Goal: Information Seeking & Learning: Learn about a topic

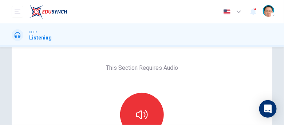
scroll to position [62, 0]
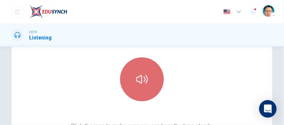
click at [143, 83] on icon "button" at bounding box center [142, 79] width 12 height 12
click at [146, 83] on icon "button" at bounding box center [142, 79] width 12 height 12
click at [140, 78] on icon "button" at bounding box center [142, 79] width 12 height 12
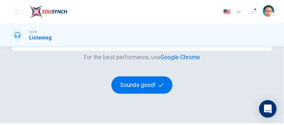
scroll to position [146, 0]
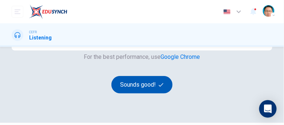
click at [138, 86] on button "Sounds good!" at bounding box center [142, 85] width 61 height 18
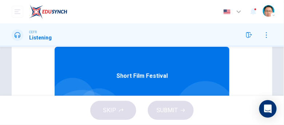
scroll to position [110, 0]
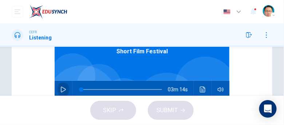
click at [61, 90] on icon "button" at bounding box center [63, 89] width 5 height 6
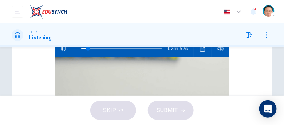
scroll to position [20, 0]
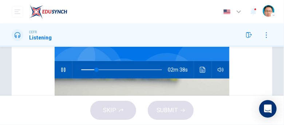
click at [197, 34] on div "CEFR Listening" at bounding box center [142, 35] width 284 height 12
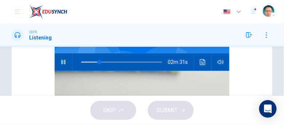
scroll to position [90, 0]
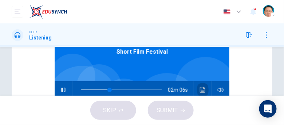
click at [200, 89] on icon "Click to see the audio transcription" at bounding box center [202, 90] width 5 height 6
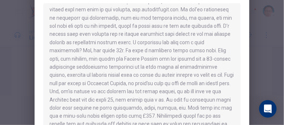
scroll to position [135, 0]
drag, startPoint x: 254, startPoint y: 78, endPoint x: 248, endPoint y: 85, distance: 9.1
click at [254, 82] on div at bounding box center [142, 62] width 284 height 125
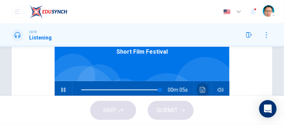
click at [201, 89] on icon "Click to see the audio transcription" at bounding box center [203, 90] width 6 height 6
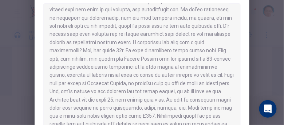
type input "*"
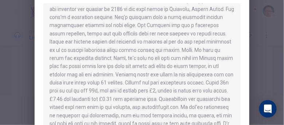
scroll to position [0, 0]
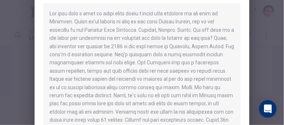
click at [155, 82] on div at bounding box center [142, 72] width 198 height 139
click at [269, 108] on icon "Open Intercom Messenger" at bounding box center [268, 108] width 8 height 9
click at [284, 20] on div at bounding box center [142, 62] width 284 height 125
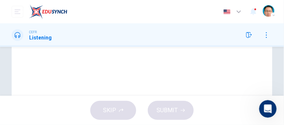
scroll to position [273, 0]
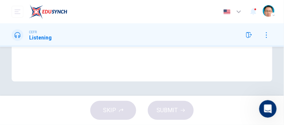
click at [248, 35] on icon "button" at bounding box center [249, 35] width 6 height 6
click at [267, 36] on icon "button" at bounding box center [267, 35] width 6 height 6
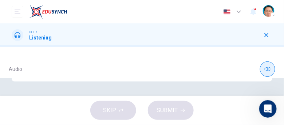
click at [271, 67] on button "button" at bounding box center [267, 68] width 15 height 15
click at [15, 71] on div "Audio" at bounding box center [142, 68] width 267 height 27
click at [19, 34] on icon at bounding box center [18, 35] width 6 height 6
click at [53, 36] on div "CEFR Listening" at bounding box center [142, 35] width 284 height 12
drag, startPoint x: 54, startPoint y: 36, endPoint x: 72, endPoint y: 35, distance: 18.6
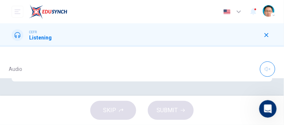
click at [54, 36] on div "CEFR Listening" at bounding box center [142, 35] width 284 height 12
click at [268, 36] on icon "button" at bounding box center [267, 35] width 4 height 4
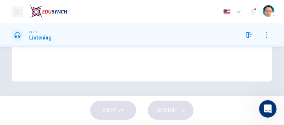
click at [16, 12] on icon "open mobile menu" at bounding box center [18, 12] width 6 height 6
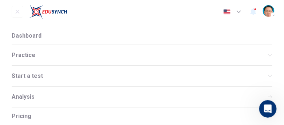
scroll to position [0, 0]
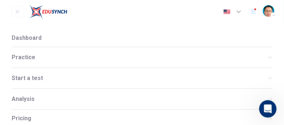
click at [36, 58] on span "Practice" at bounding box center [140, 57] width 257 height 6
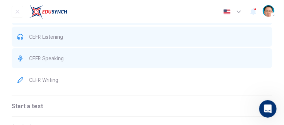
scroll to position [104, 0]
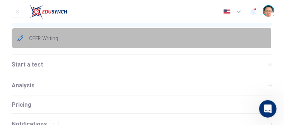
click at [50, 39] on span "CEFR Writing" at bounding box center [148, 38] width 238 height 6
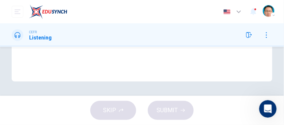
scroll to position [48, 0]
click at [19, 12] on icon "open mobile menu" at bounding box center [18, 12] width 6 height 6
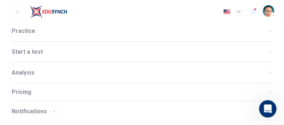
scroll to position [6, 0]
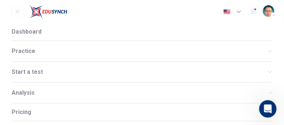
click at [30, 51] on span "Practice" at bounding box center [140, 51] width 257 height 6
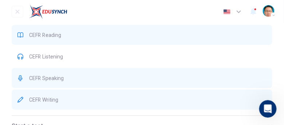
scroll to position [69, 0]
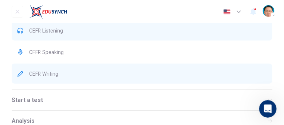
click at [51, 51] on span "CEFR Speaking" at bounding box center [148, 52] width 238 height 6
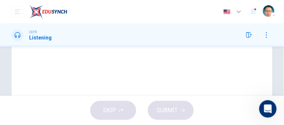
scroll to position [273, 0]
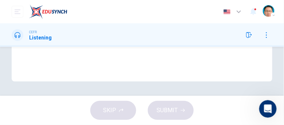
click at [268, 34] on icon "button" at bounding box center [267, 35] width 6 height 6
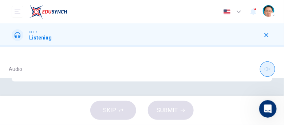
click at [266, 70] on icon "button" at bounding box center [268, 69] width 6 height 6
click at [135, 69] on div "Audio" at bounding box center [142, 68] width 267 height 27
click at [269, 35] on icon "button" at bounding box center [267, 35] width 6 height 6
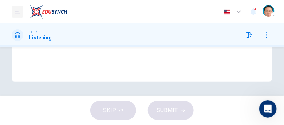
click at [18, 11] on icon "open mobile menu" at bounding box center [18, 12] width 6 height 6
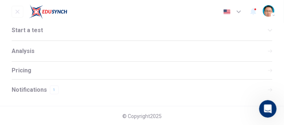
drag, startPoint x: 25, startPoint y: 48, endPoint x: 159, endPoint y: 28, distance: 135.4
click at [25, 48] on span "Analysis" at bounding box center [23, 51] width 23 height 6
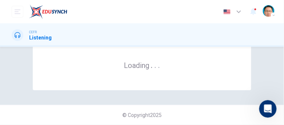
scroll to position [69, 0]
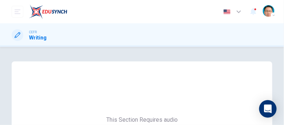
scroll to position [62, 0]
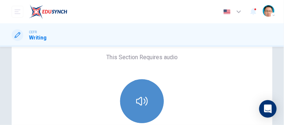
click at [140, 99] on icon "button" at bounding box center [142, 101] width 12 height 12
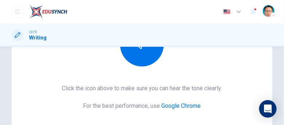
scroll to position [146, 0]
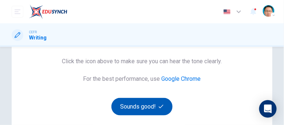
click at [140, 105] on button "Sounds good!" at bounding box center [142, 107] width 61 height 18
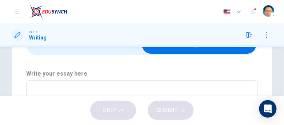
scroll to position [42, 0]
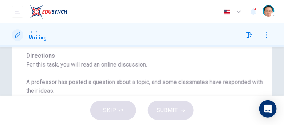
scroll to position [81, 0]
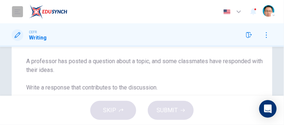
click at [15, 12] on icon "open mobile menu" at bounding box center [18, 11] width 6 height 4
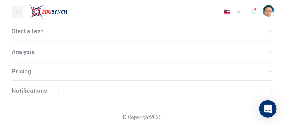
scroll to position [48, 0]
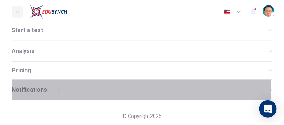
click at [32, 88] on span "Notifications" at bounding box center [29, 90] width 35 height 6
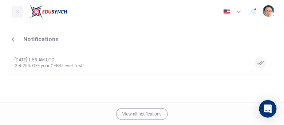
click at [17, 13] on icon "open mobile menu" at bounding box center [18, 12] width 6 height 6
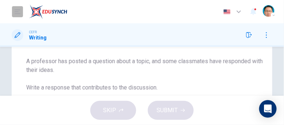
click at [16, 12] on icon "open mobile menu" at bounding box center [18, 12] width 6 height 6
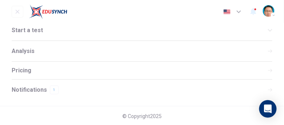
click at [29, 50] on span "Analysis" at bounding box center [23, 51] width 23 height 6
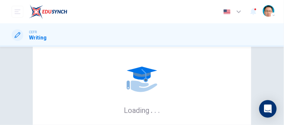
scroll to position [69, 0]
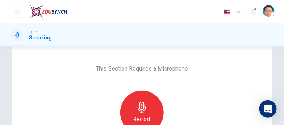
scroll to position [104, 0]
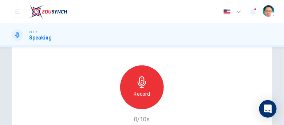
click at [134, 81] on div "Record" at bounding box center [142, 87] width 44 height 44
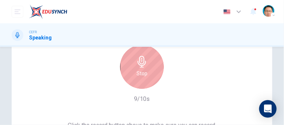
scroll to position [125, 0]
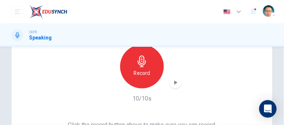
click at [137, 63] on icon "button" at bounding box center [142, 61] width 12 height 12
click at [175, 81] on icon "button" at bounding box center [175, 82] width 7 height 7
click at [175, 83] on icon "button" at bounding box center [175, 82] width 7 height 7
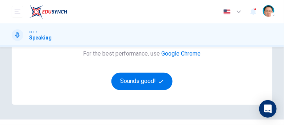
scroll to position [236, 0]
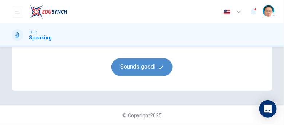
click at [147, 69] on button "Sounds good!" at bounding box center [142, 67] width 61 height 18
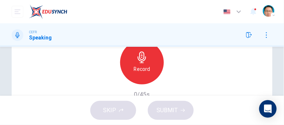
scroll to position [178, 0]
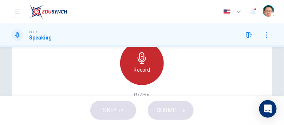
click at [145, 73] on div "Record" at bounding box center [142, 63] width 44 height 44
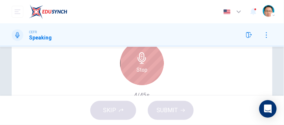
click at [142, 64] on icon "button" at bounding box center [142, 58] width 8 height 12
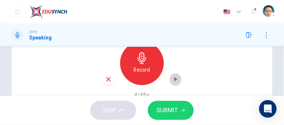
click at [175, 81] on icon "button" at bounding box center [176, 79] width 3 height 4
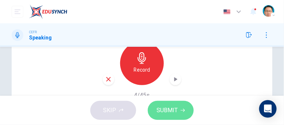
click at [170, 110] on span "SUBMIT" at bounding box center [167, 110] width 21 height 10
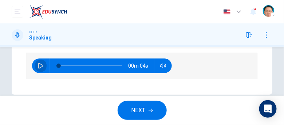
click at [40, 69] on icon "button" at bounding box center [41, 66] width 6 height 6
click at [39, 69] on icon "button" at bounding box center [40, 66] width 5 height 6
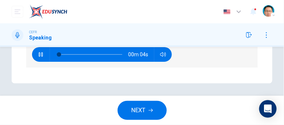
scroll to position [200, 0]
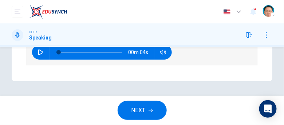
click at [40, 51] on icon "button" at bounding box center [41, 52] width 6 height 6
type input "*"
click at [137, 110] on span "NEXT" at bounding box center [139, 110] width 14 height 10
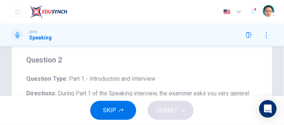
scroll to position [75, 0]
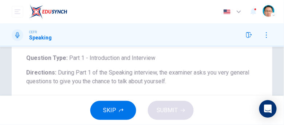
click at [114, 109] on span "SKIP" at bounding box center [109, 110] width 13 height 10
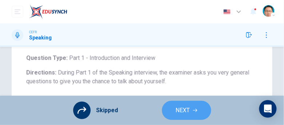
click at [183, 109] on span "NEXT" at bounding box center [183, 110] width 14 height 10
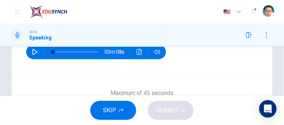
scroll to position [116, 0]
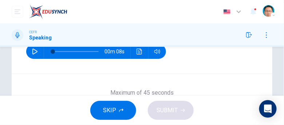
click at [36, 54] on icon "button" at bounding box center [35, 51] width 6 height 6
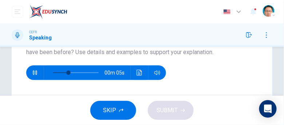
scroll to position [96, 0]
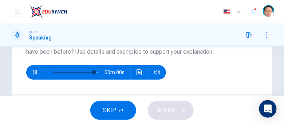
type input "*"
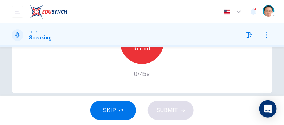
scroll to position [200, 0]
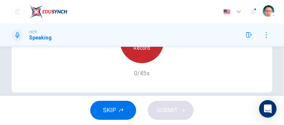
click at [140, 52] on h6 "Record" at bounding box center [142, 47] width 16 height 9
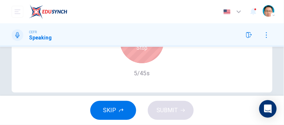
click at [121, 107] on button "SKIP" at bounding box center [113, 110] width 46 height 19
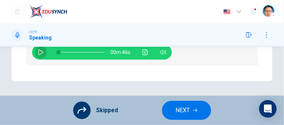
click at [39, 51] on icon "button" at bounding box center [40, 52] width 5 height 6
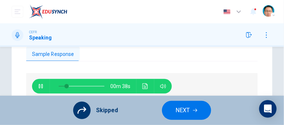
scroll to position [179, 0]
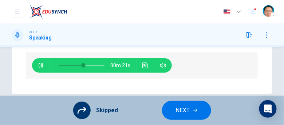
click at [241, 11] on icon "button" at bounding box center [239, 11] width 9 height 9
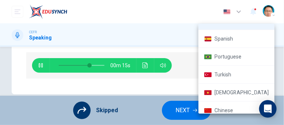
scroll to position [12, 0]
click at [190, 8] on div at bounding box center [142, 62] width 284 height 125
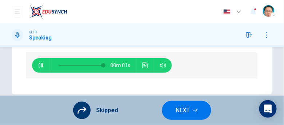
type input "*"
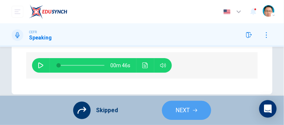
click at [178, 112] on span "NEXT" at bounding box center [183, 110] width 14 height 10
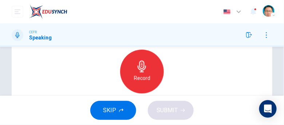
scroll to position [179, 0]
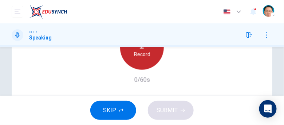
click at [129, 51] on div "Record" at bounding box center [142, 48] width 44 height 44
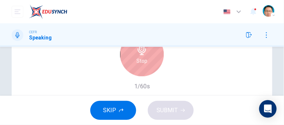
scroll to position [158, 0]
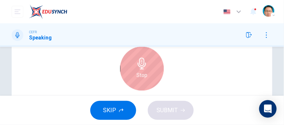
click at [140, 69] on div "Stop" at bounding box center [142, 69] width 44 height 44
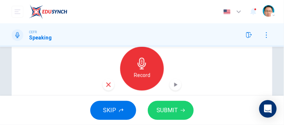
scroll to position [200, 0]
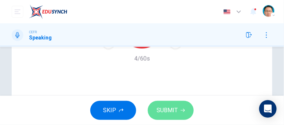
click at [166, 108] on span "SUBMIT" at bounding box center [167, 110] width 21 height 10
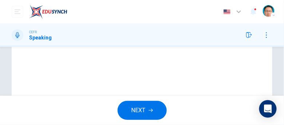
scroll to position [199, 0]
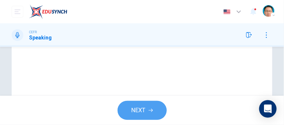
click at [140, 106] on span "NEXT" at bounding box center [139, 110] width 14 height 10
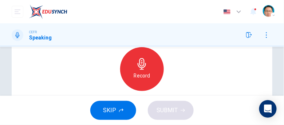
scroll to position [179, 0]
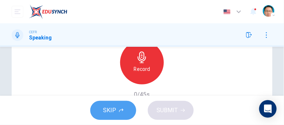
click at [109, 110] on span "SKIP" at bounding box center [109, 110] width 13 height 10
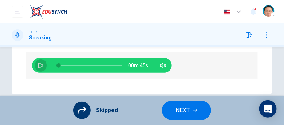
click at [40, 68] on icon "button" at bounding box center [41, 65] width 6 height 6
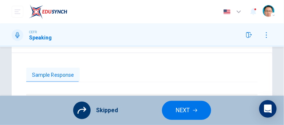
scroll to position [74, 0]
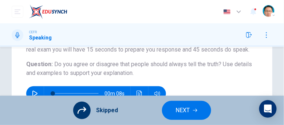
type input "*"
click at [184, 113] on span "NEXT" at bounding box center [183, 110] width 14 height 10
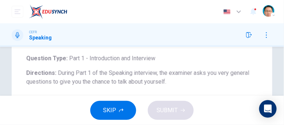
click at [112, 108] on span "SKIP" at bounding box center [109, 110] width 13 height 10
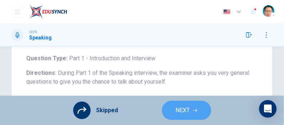
click at [174, 112] on button "NEXT" at bounding box center [186, 110] width 49 height 19
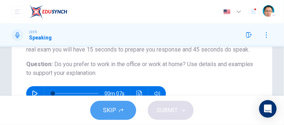
click at [112, 113] on span "SKIP" at bounding box center [109, 110] width 13 height 10
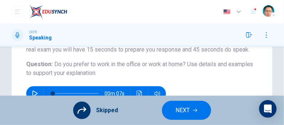
click at [174, 112] on button "NEXT" at bounding box center [186, 110] width 49 height 19
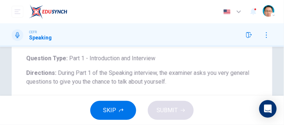
click at [118, 110] on button "SKIP" at bounding box center [113, 110] width 46 height 19
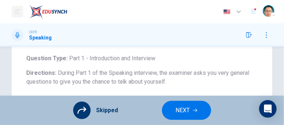
click at [18, 11] on icon "open mobile menu" at bounding box center [18, 12] width 6 height 6
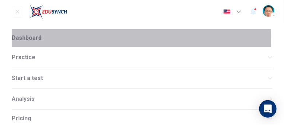
click at [32, 40] on span "Dashboard" at bounding box center [27, 38] width 30 height 6
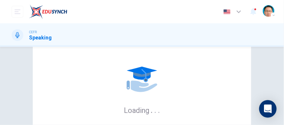
scroll to position [69, 0]
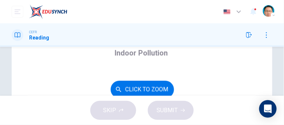
scroll to position [42, 0]
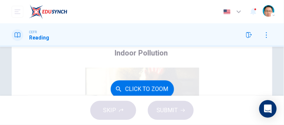
click at [139, 86] on button "Click to Zoom" at bounding box center [142, 89] width 63 height 18
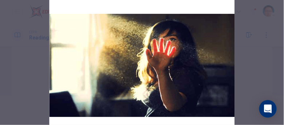
click at [186, 81] on img at bounding box center [143, 71] width 186 height 194
click at [272, 108] on icon "Open Intercom Messenger" at bounding box center [268, 108] width 8 height 9
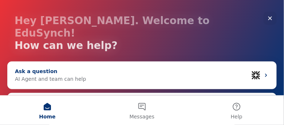
scroll to position [0, 0]
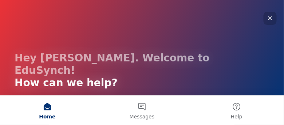
click at [269, 18] on icon "Close" at bounding box center [271, 18] width 6 height 6
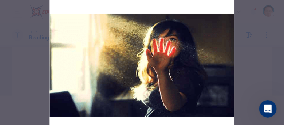
click at [208, 16] on img at bounding box center [143, 71] width 186 height 194
click at [122, 106] on img at bounding box center [143, 71] width 186 height 194
drag, startPoint x: 122, startPoint y: 105, endPoint x: 110, endPoint y: 98, distance: 14.3
click at [122, 105] on img at bounding box center [143, 71] width 186 height 194
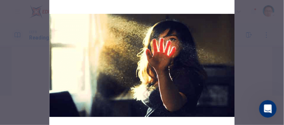
click at [89, 33] on img at bounding box center [143, 71] width 186 height 194
click at [144, 57] on img at bounding box center [143, 71] width 186 height 194
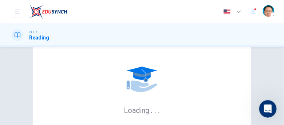
scroll to position [62, 0]
